Goal: Transaction & Acquisition: Download file/media

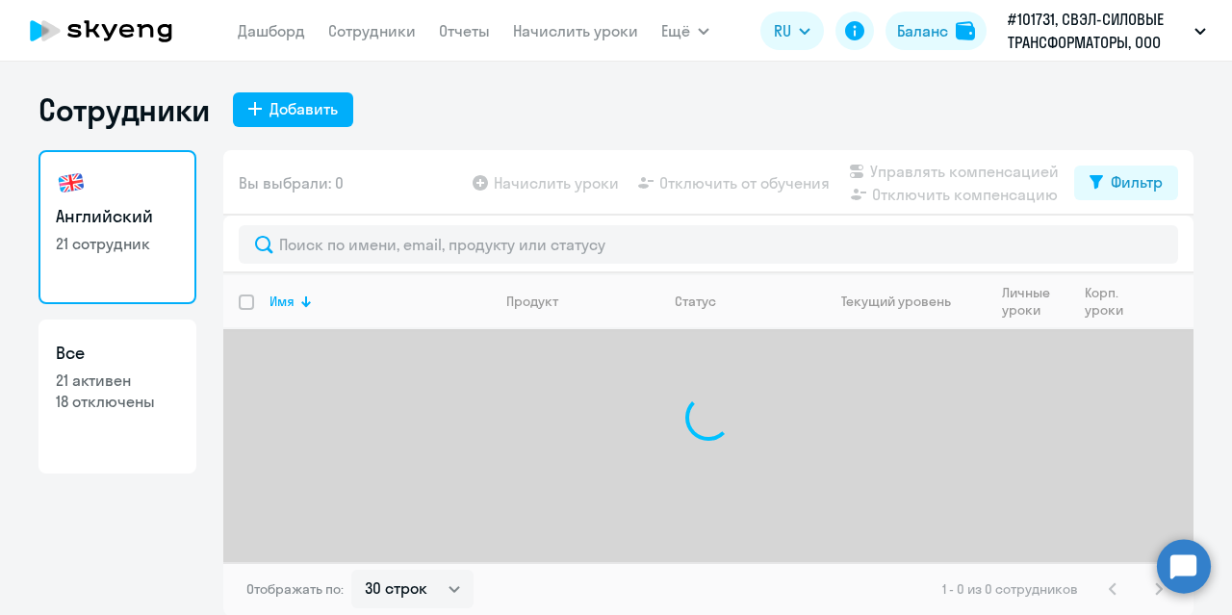
select select "30"
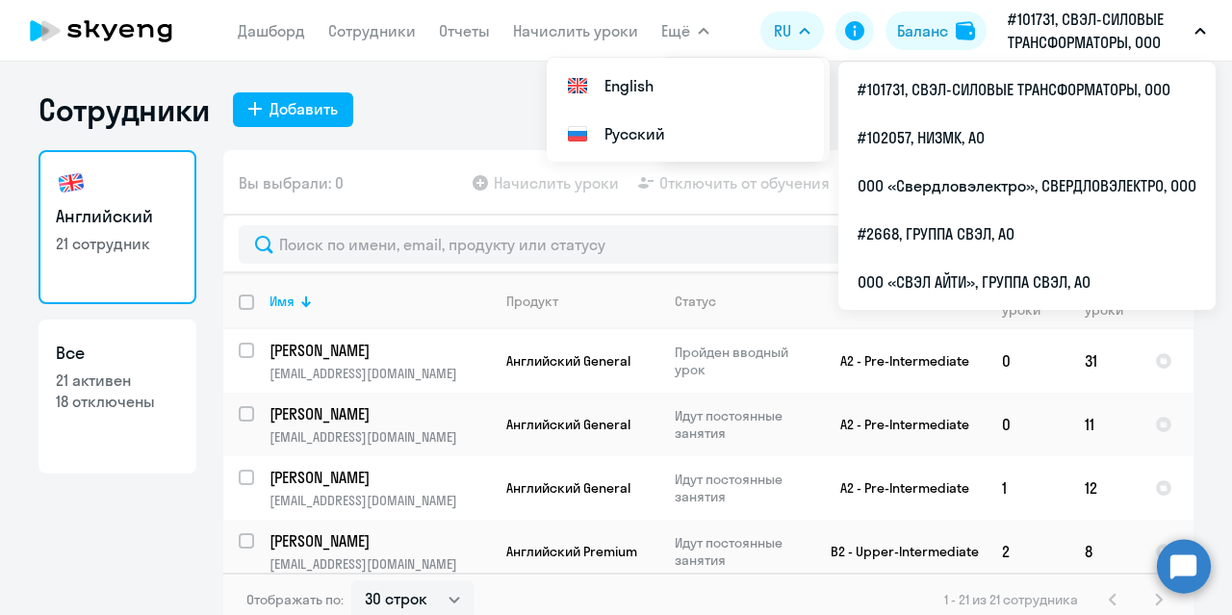
click at [1094, 27] on p "#101731, СВЭЛ-СИЛОВЫЕ ТРАНСФОРМАТОРЫ, ООО" at bounding box center [1097, 31] width 179 height 46
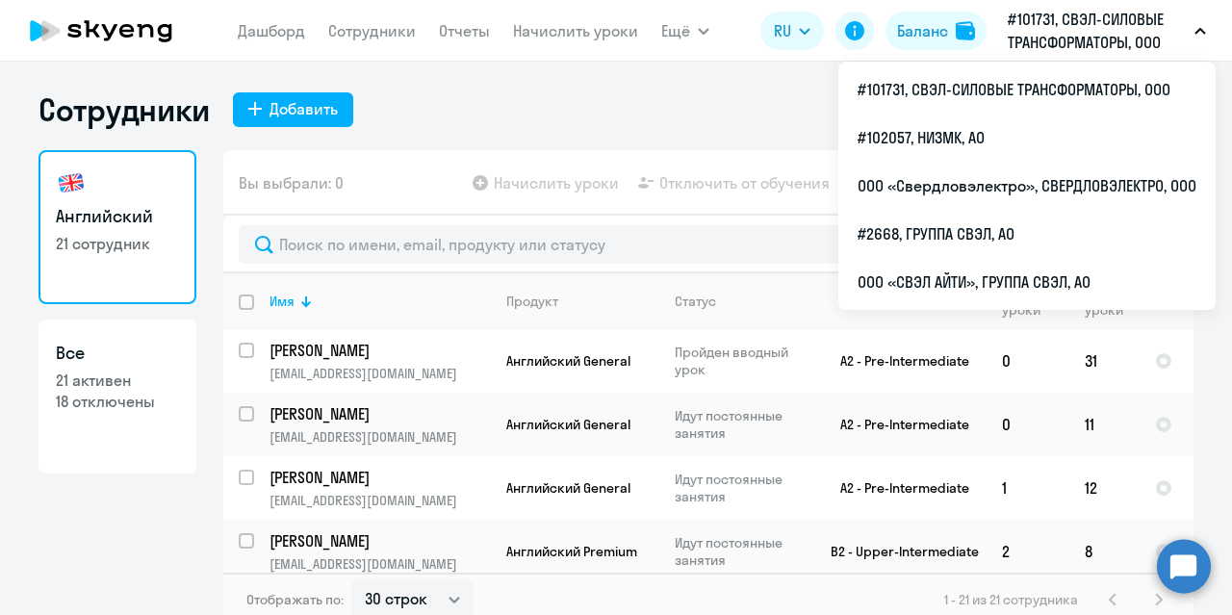
click at [1101, 34] on p "#101731, СВЭЛ-СИЛОВЫЕ ТРАНСФОРМАТОРЫ, ООО" at bounding box center [1097, 31] width 179 height 46
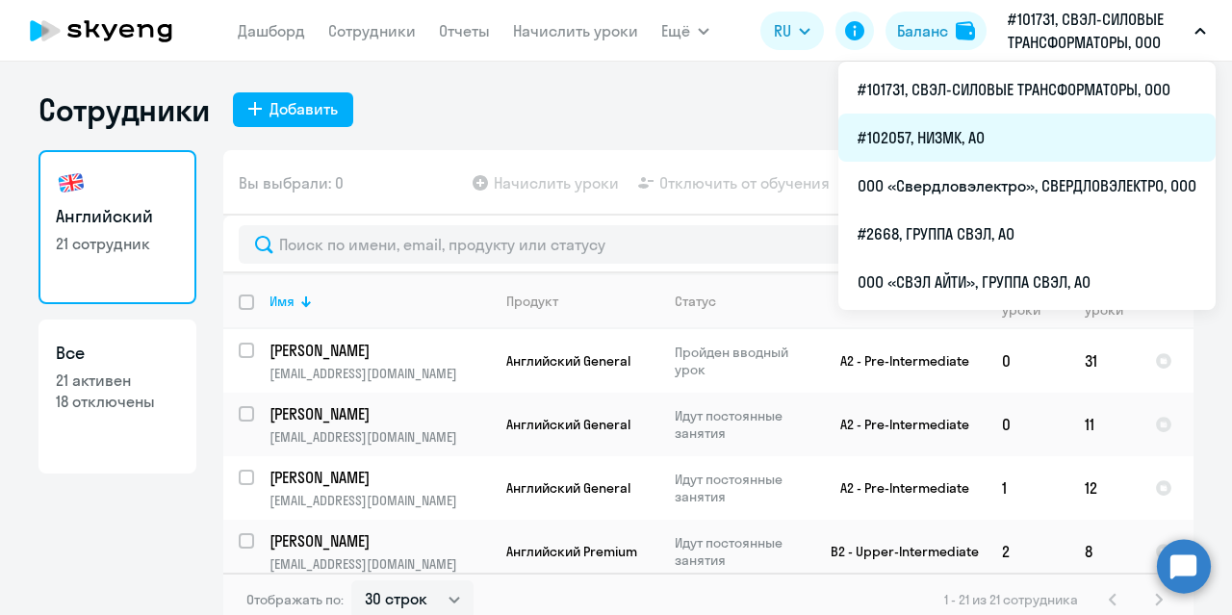
click at [934, 135] on li "#102057, НИЗМК, АО" at bounding box center [1026, 138] width 377 height 48
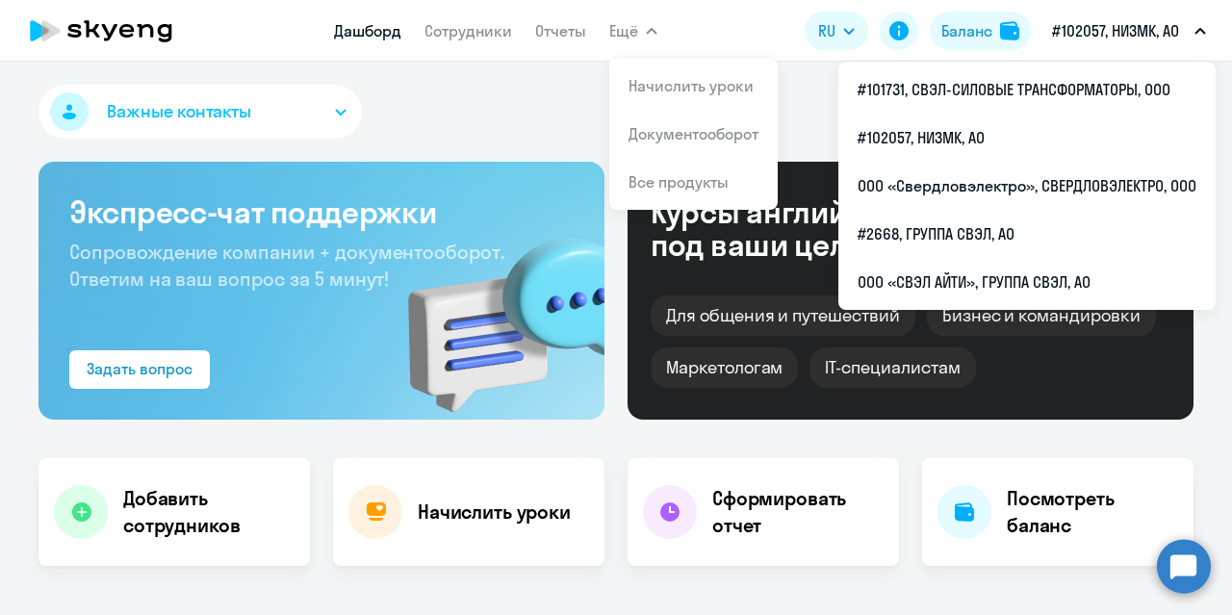
select select "30"
click at [656, 136] on link "Документооборот" at bounding box center [693, 133] width 130 height 19
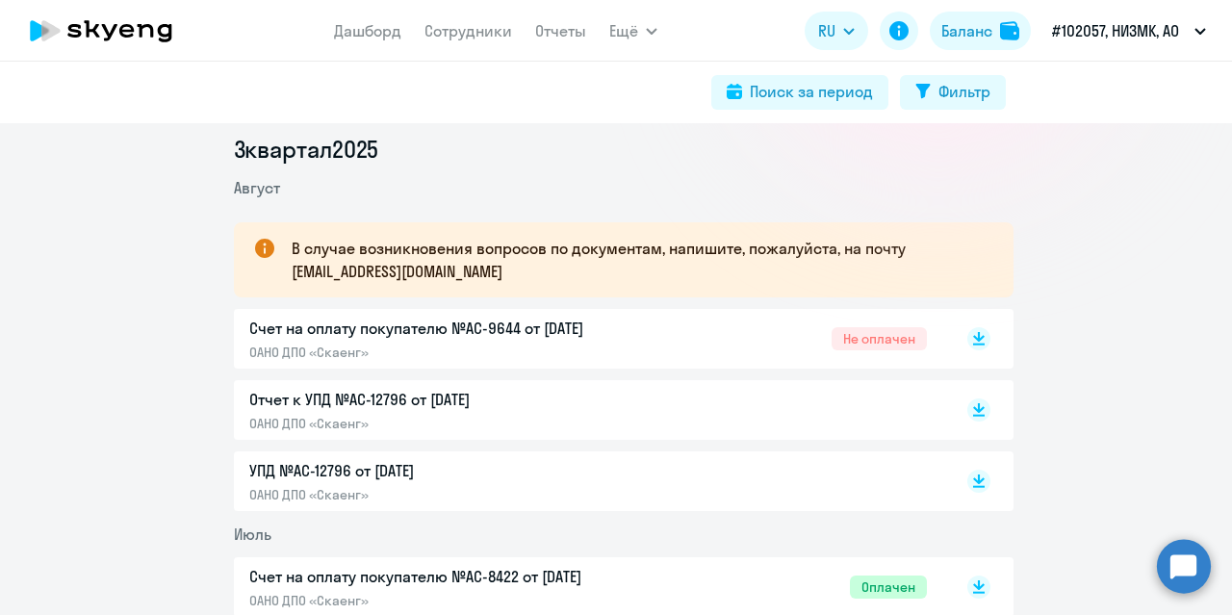
scroll to position [289, 0]
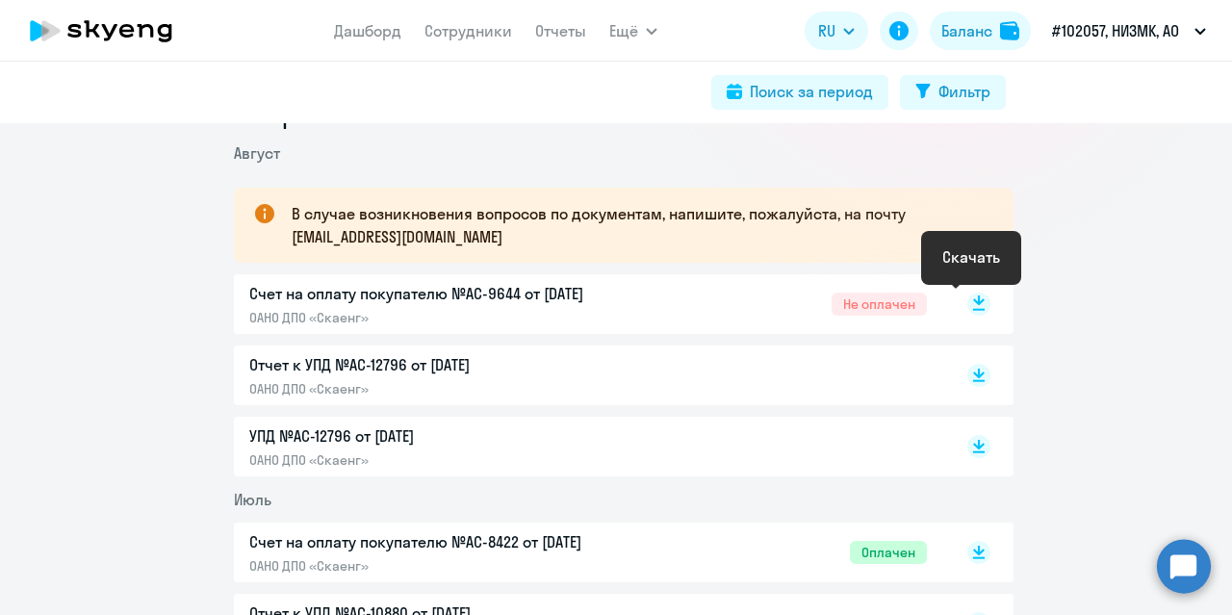
click at [974, 306] on rect at bounding box center [978, 304] width 23 height 23
